Goal: Task Accomplishment & Management: Complete application form

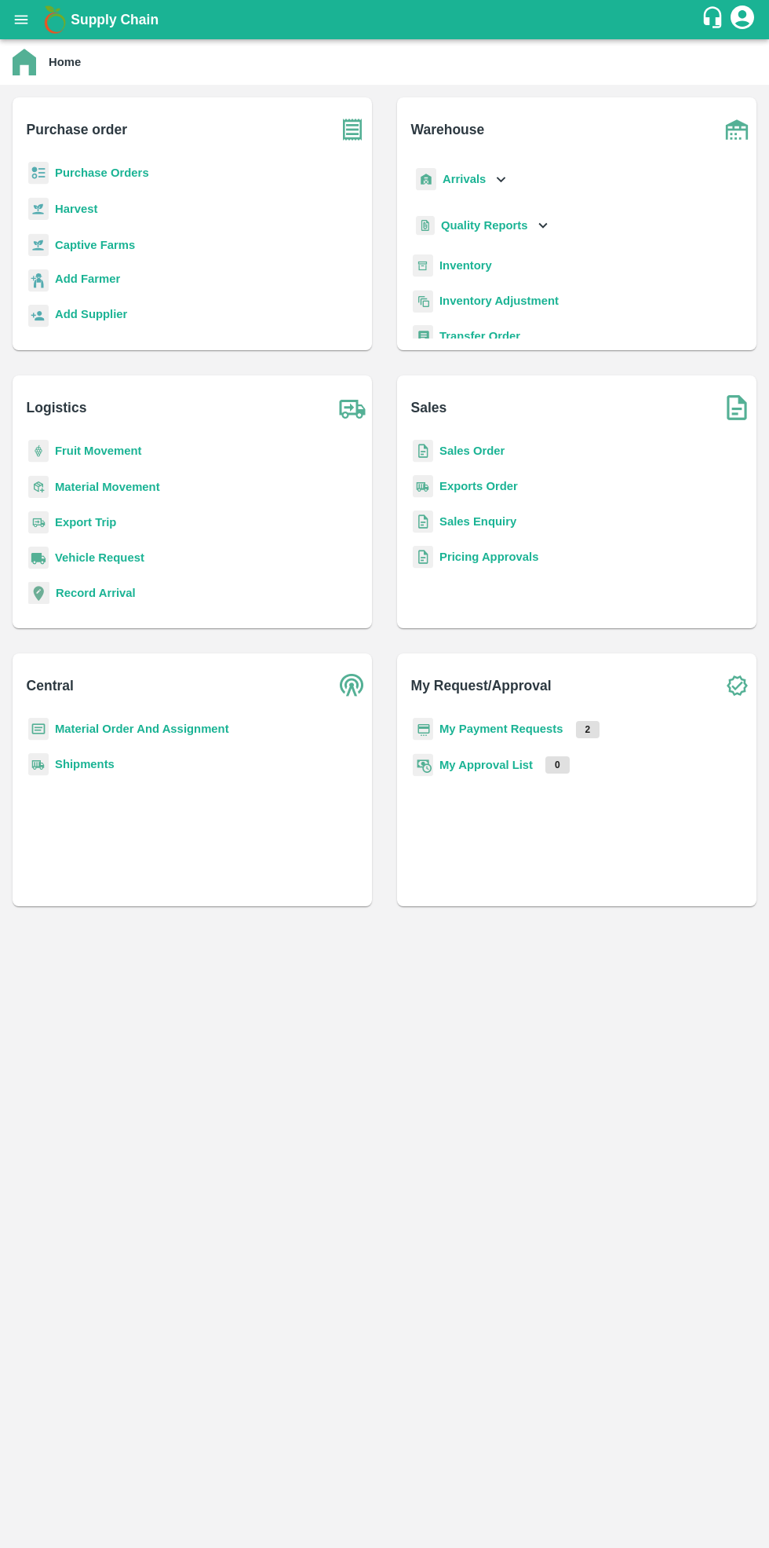
click at [115, 173] on b "Purchase Orders" at bounding box center [102, 172] width 94 height 13
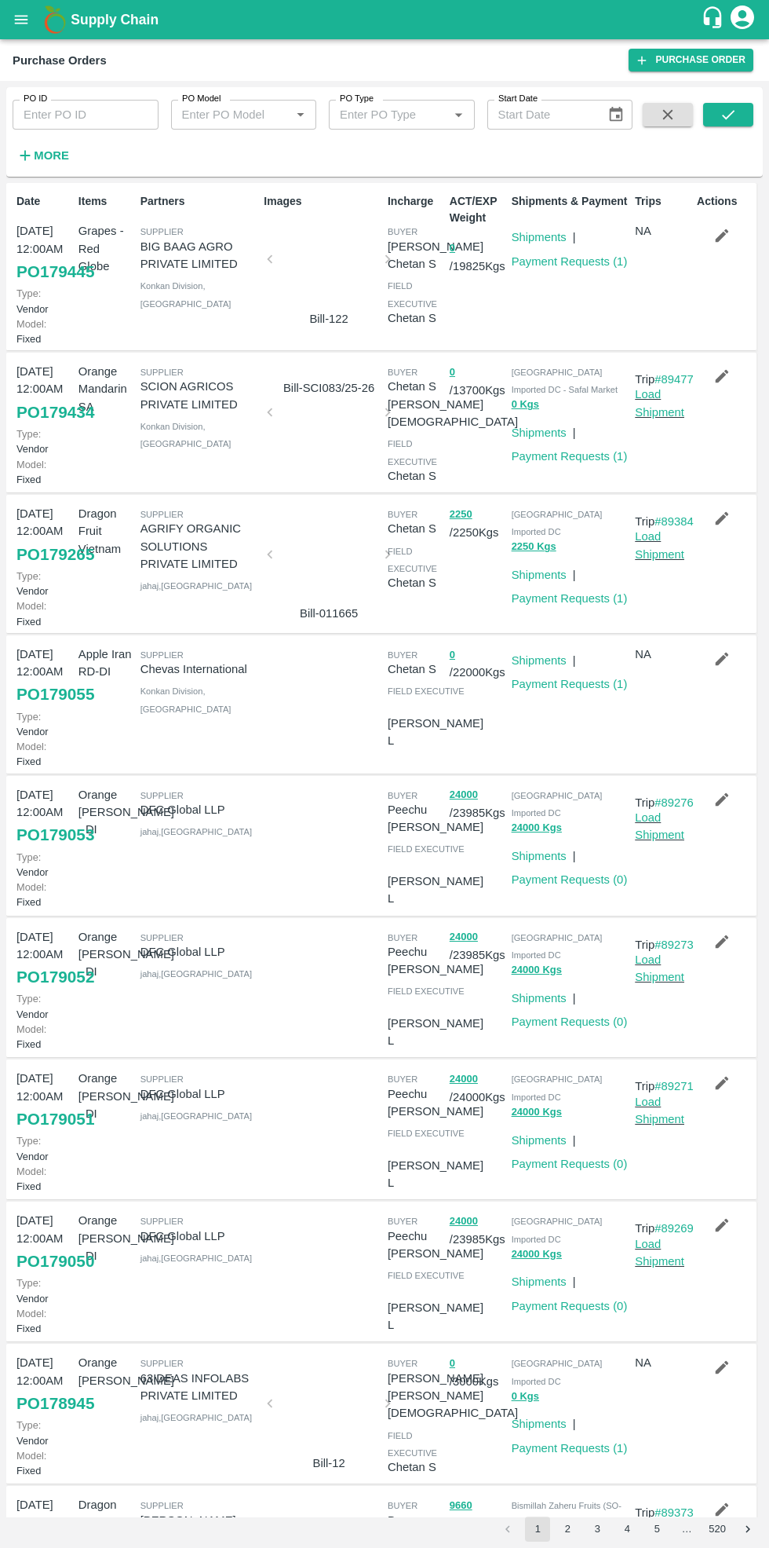
click at [565, 462] on link "Payment Requests ( 1 )" at bounding box center [570, 456] width 116 height 13
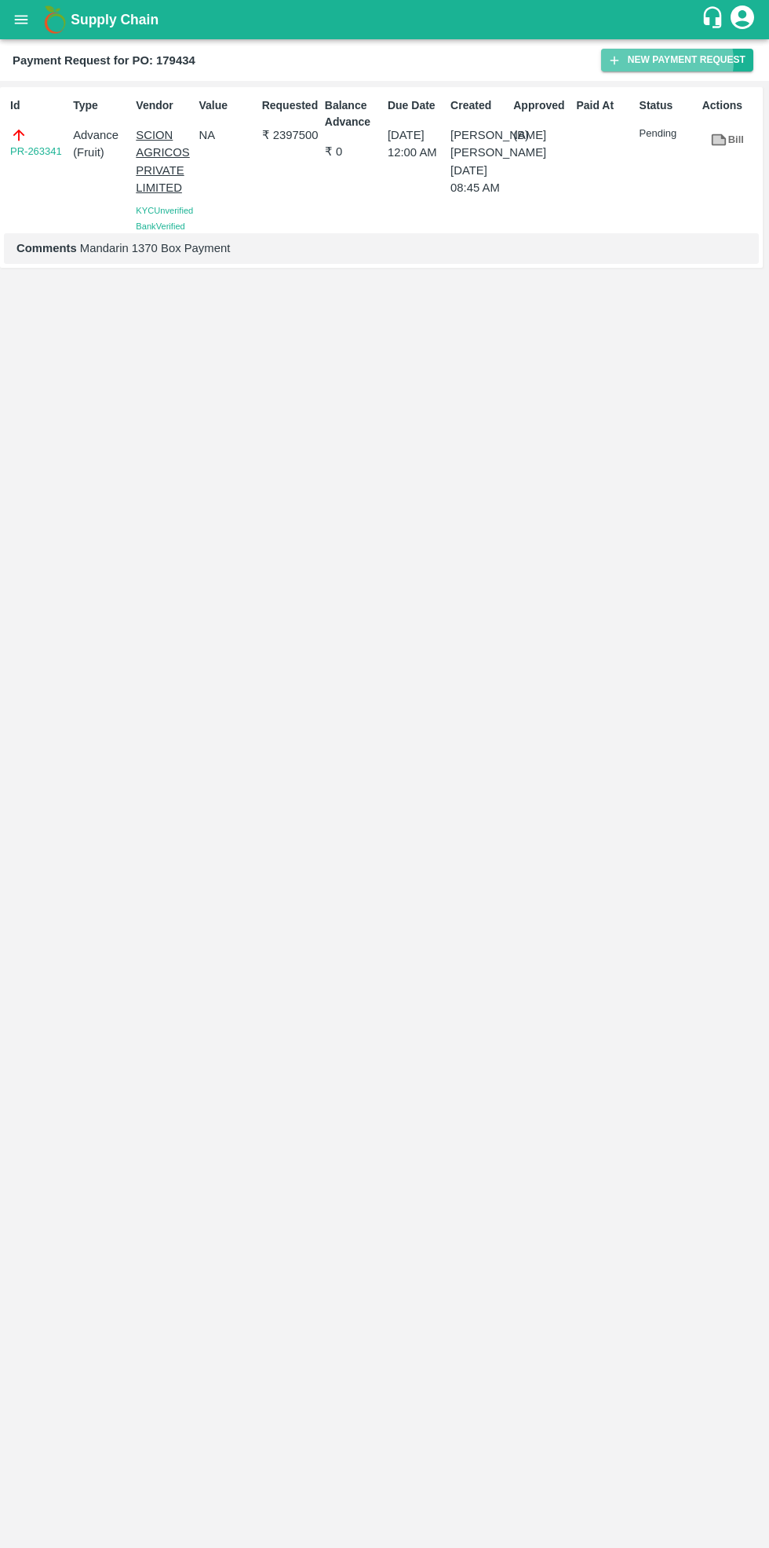
click at [685, 61] on button "New Payment Request" at bounding box center [677, 60] width 152 height 23
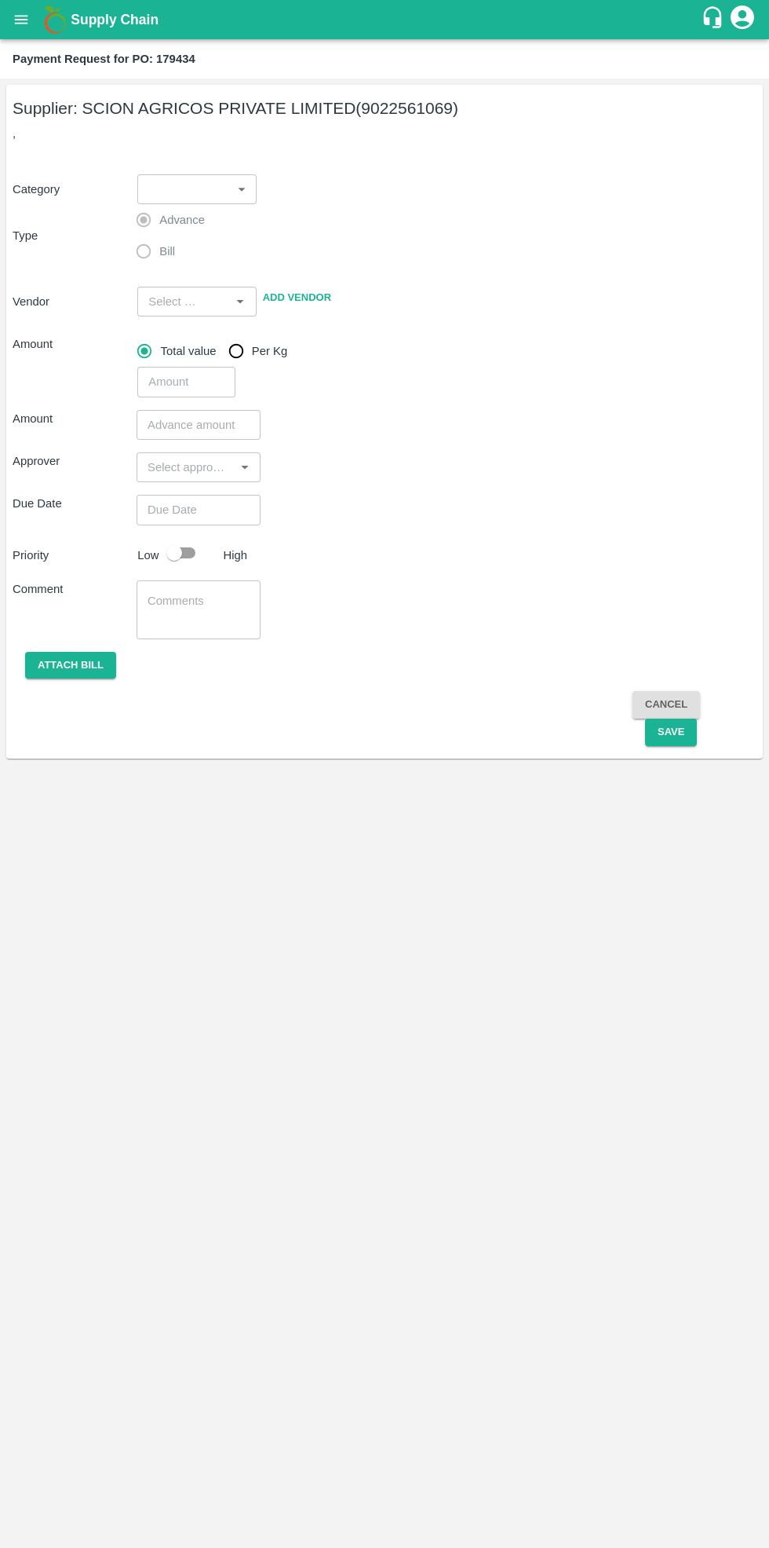
click at [216, 184] on body "Supply Chain Payment Request for PO: 179434 Supplier: SCION AGRICOS PRIVATE LIM…" at bounding box center [384, 774] width 769 height 1548
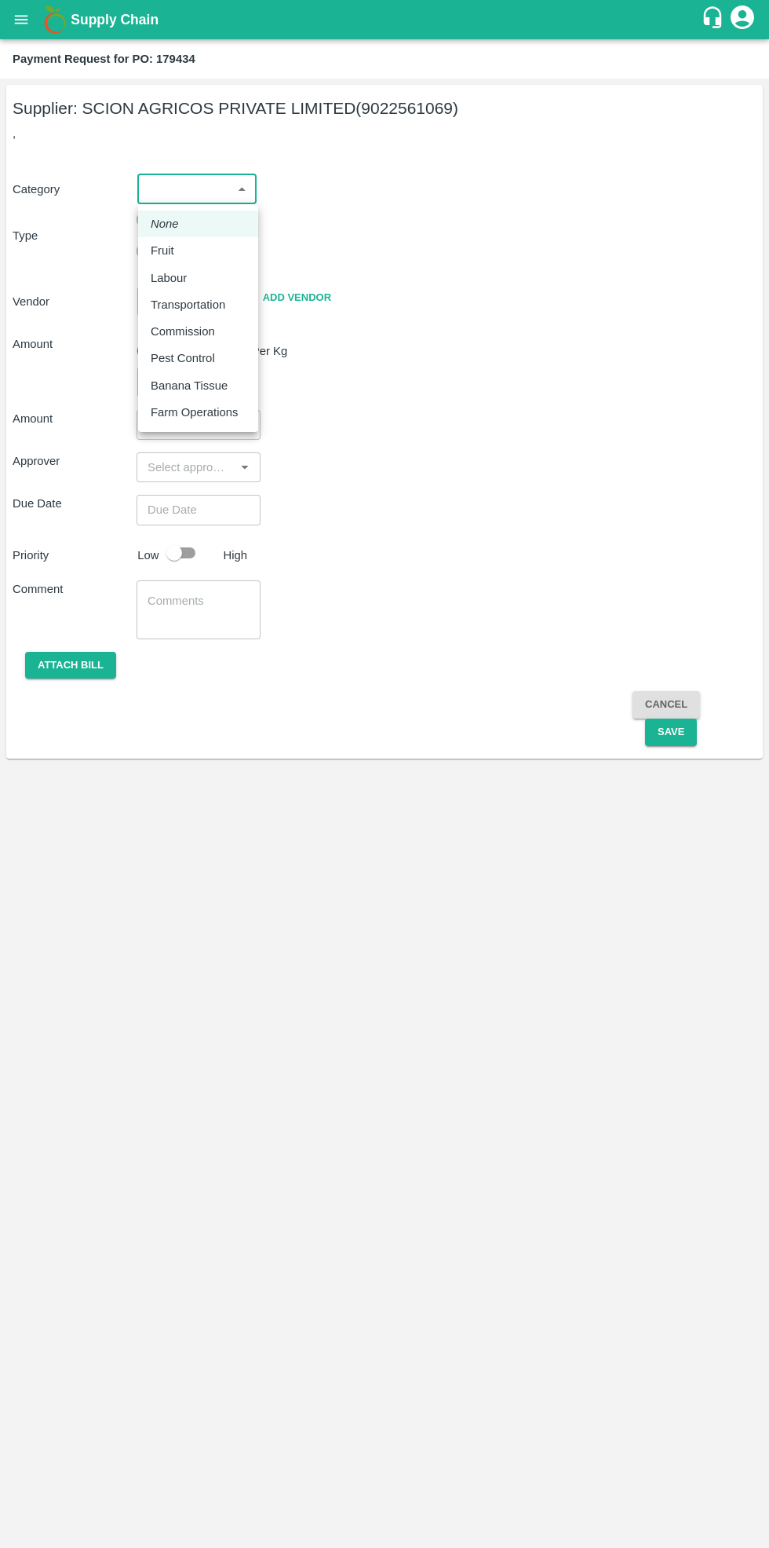
click at [188, 247] on div "Fruit" at bounding box center [198, 250] width 95 height 17
type input "1"
type input "SCION AGRICOS PRIVATE LIMITED - 9022561069(Supplier)"
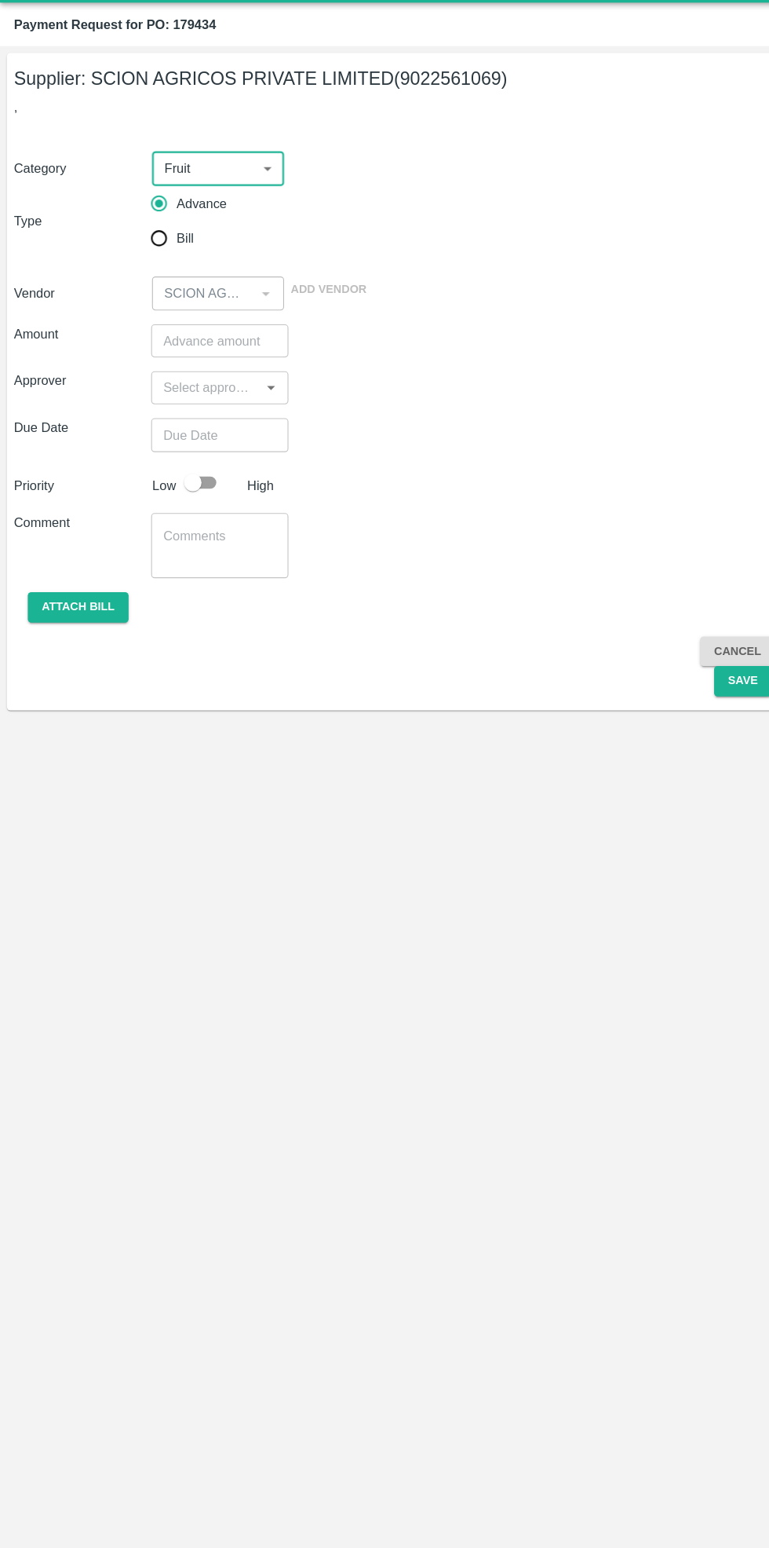
click at [148, 254] on input "Bill" at bounding box center [143, 251] width 31 height 31
radio input "true"
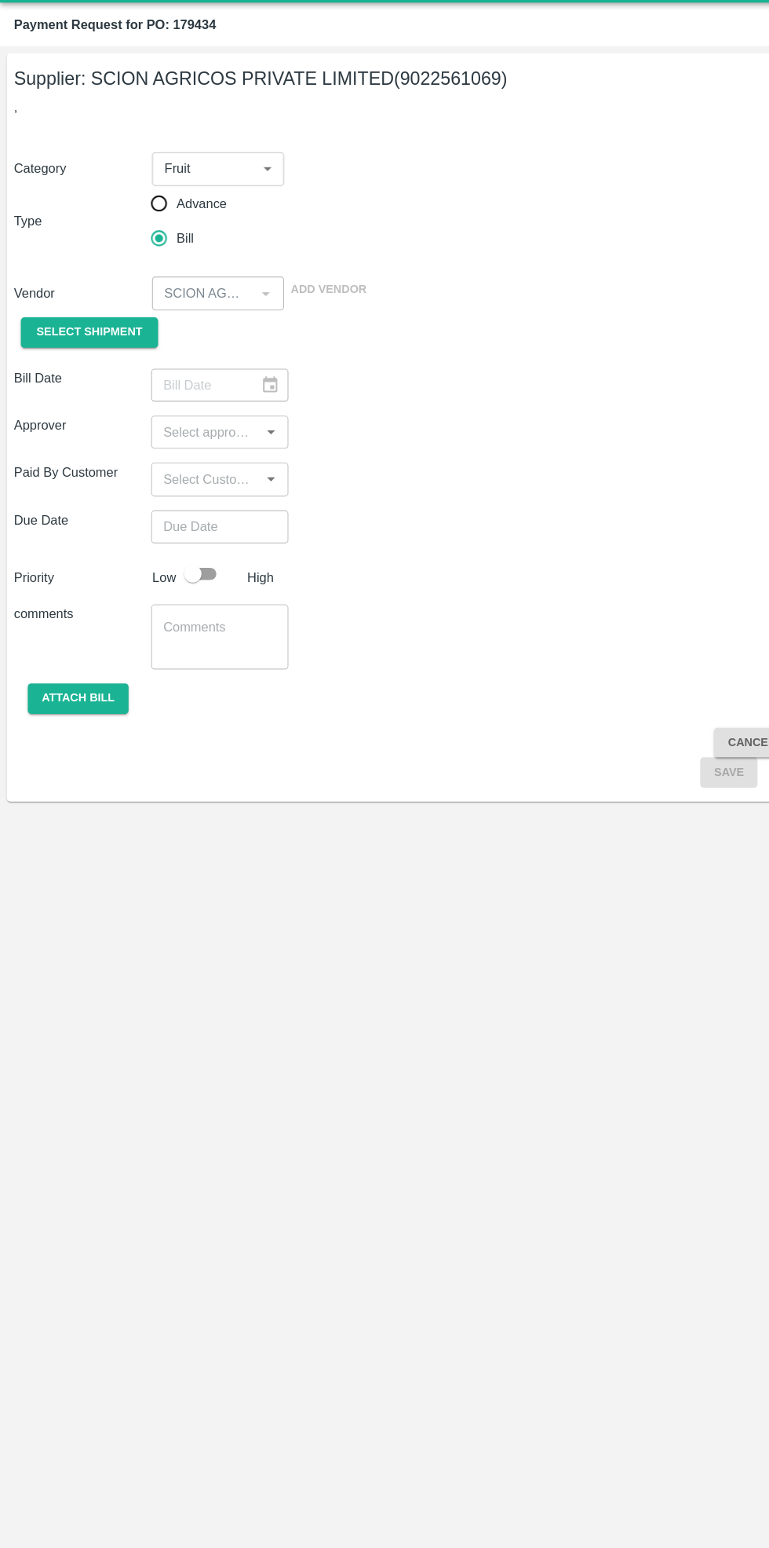
click at [93, 328] on span "Select Shipment" at bounding box center [81, 337] width 96 height 18
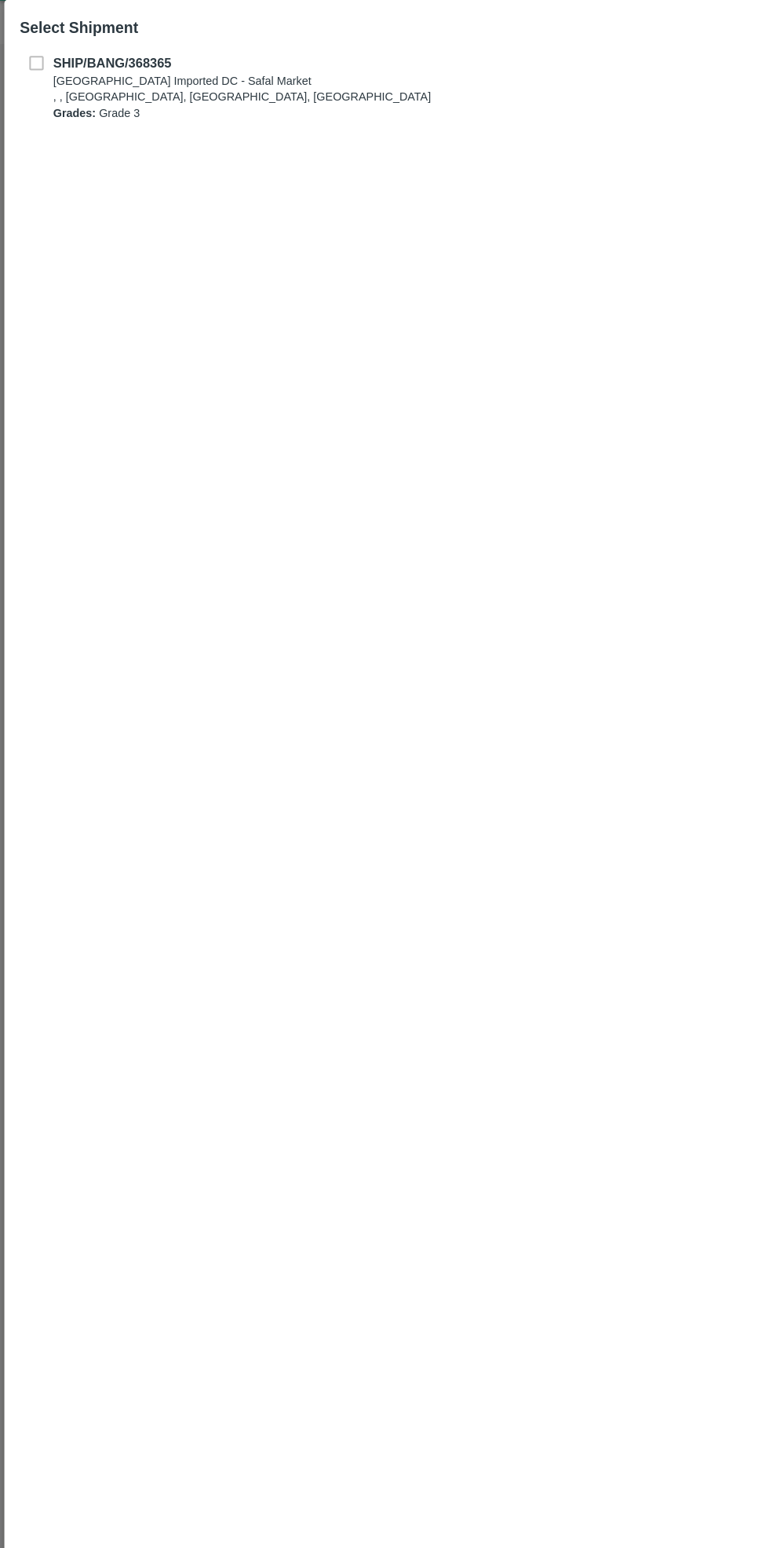
click at [53, 96] on b "SHIP/BANG/368365" at bounding box center [101, 96] width 107 height 13
checkbox input "true"
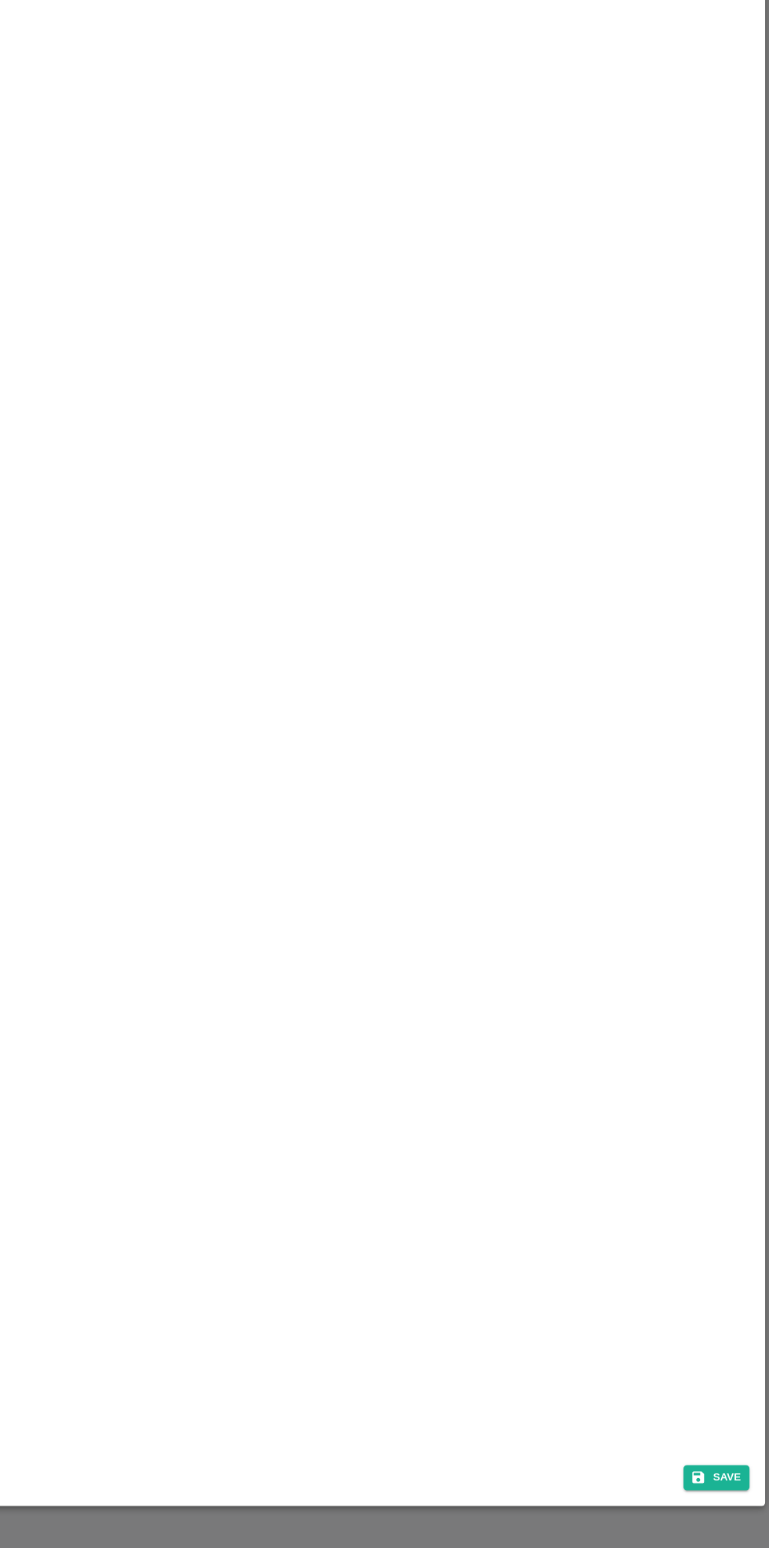
click at [722, 1493] on button "Save" at bounding box center [722, 1483] width 60 height 23
